Goal: Task Accomplishment & Management: Use online tool/utility

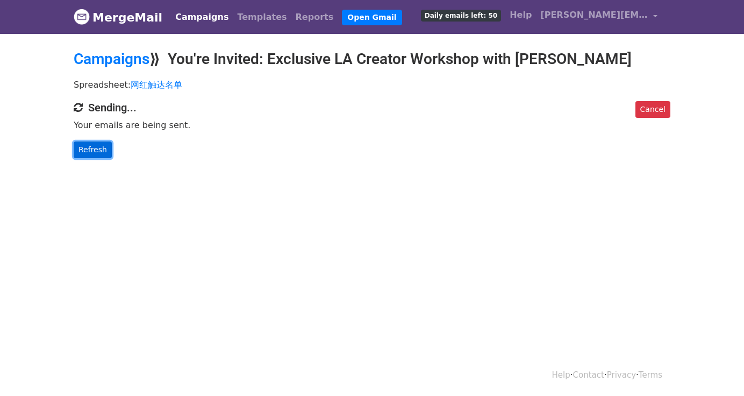
click at [100, 147] on link "Refresh" at bounding box center [93, 149] width 38 height 17
click at [93, 155] on link "Refresh" at bounding box center [93, 149] width 38 height 17
click at [95, 151] on link "Refresh" at bounding box center [93, 149] width 38 height 17
click at [86, 150] on link "Refresh" at bounding box center [93, 149] width 38 height 17
click at [83, 151] on link "Refresh" at bounding box center [93, 149] width 38 height 17
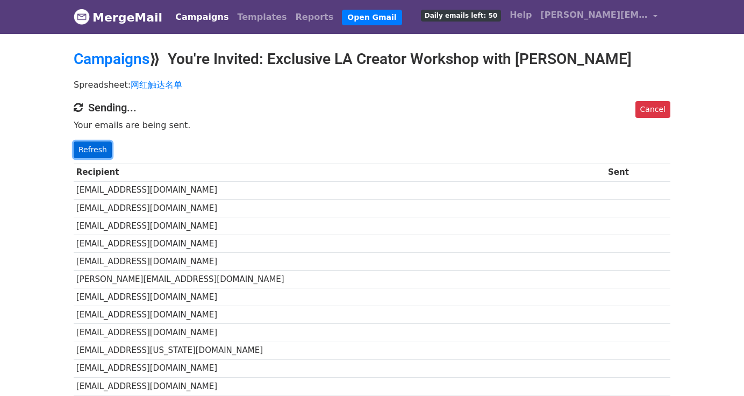
click at [102, 152] on link "Refresh" at bounding box center [93, 149] width 38 height 17
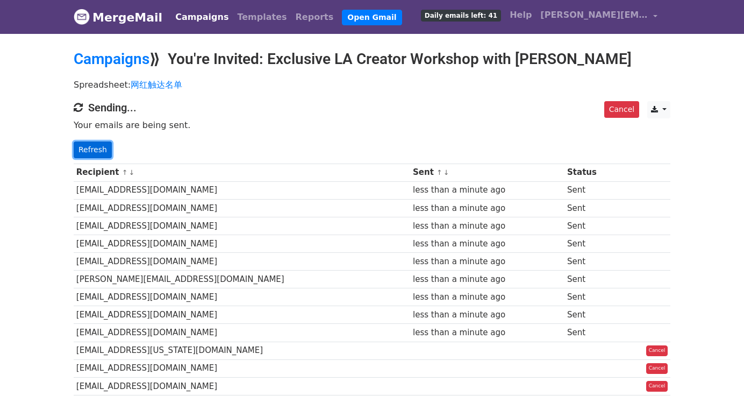
click at [84, 145] on link "Refresh" at bounding box center [93, 149] width 38 height 17
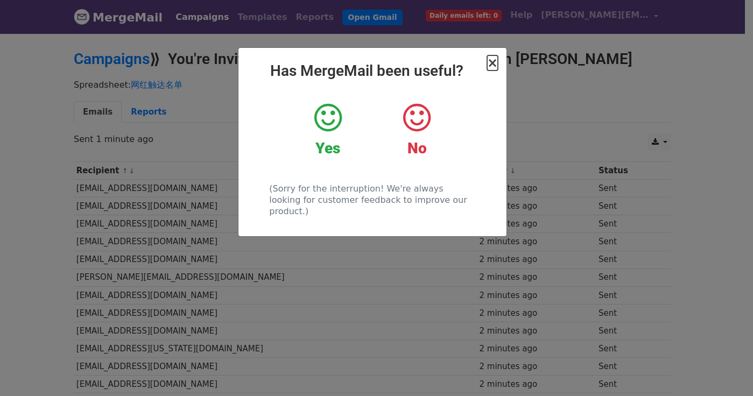
click at [495, 65] on span "×" at bounding box center [492, 62] width 11 height 15
